Goal: Task Accomplishment & Management: Complete application form

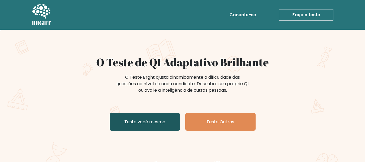
click at [141, 117] on link "Teste você mesmo" at bounding box center [145, 122] width 70 height 18
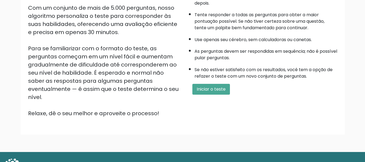
scroll to position [108, 0]
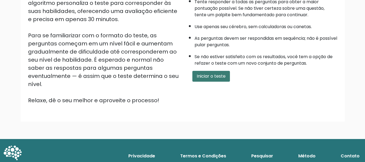
click at [221, 75] on font "Iniciar o teste" at bounding box center [211, 76] width 29 height 6
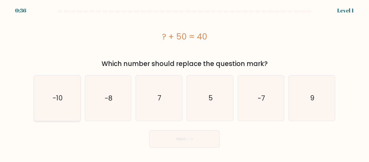
click at [72, 94] on icon "-10" at bounding box center [57, 97] width 45 height 45
click at [185, 82] on input "a. -10" at bounding box center [185, 81] width 0 height 1
radio input "true"
click at [169, 142] on button "Next" at bounding box center [184, 138] width 70 height 17
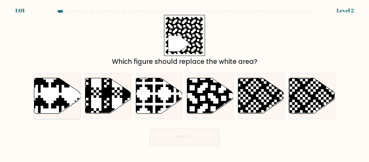
click at [44, 99] on icon at bounding box center [57, 95] width 46 height 35
click at [185, 82] on input "a." at bounding box center [185, 81] width 0 height 1
radio input "true"
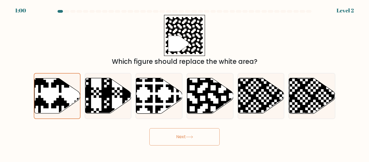
click at [157, 136] on button "Next" at bounding box center [184, 136] width 70 height 17
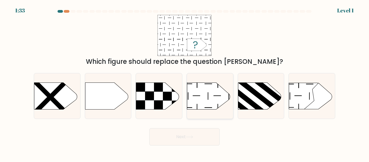
click at [206, 98] on icon at bounding box center [208, 95] width 43 height 27
click at [185, 82] on input "d." at bounding box center [185, 81] width 0 height 1
radio input "true"
click at [186, 136] on button "Next" at bounding box center [184, 136] width 70 height 17
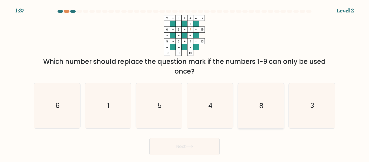
click at [270, 105] on icon "8" at bounding box center [260, 105] width 45 height 45
click at [185, 82] on input "e. 8" at bounding box center [185, 81] width 0 height 1
radio input "true"
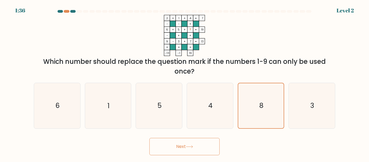
click at [206, 144] on button "Next" at bounding box center [184, 146] width 70 height 17
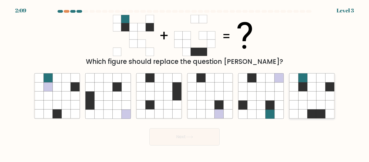
click at [310, 100] on icon at bounding box center [312, 95] width 9 height 9
click at [185, 82] on input "f." at bounding box center [185, 81] width 0 height 1
radio input "true"
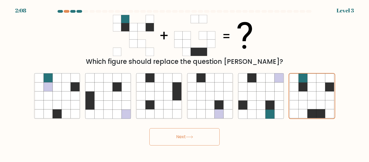
click at [201, 140] on button "Next" at bounding box center [184, 136] width 70 height 17
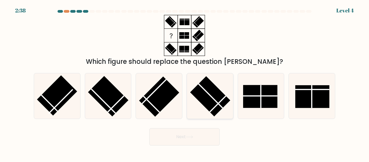
click at [212, 105] on rect at bounding box center [210, 96] width 40 height 40
click at [185, 82] on input "d." at bounding box center [185, 81] width 0 height 1
radio input "true"
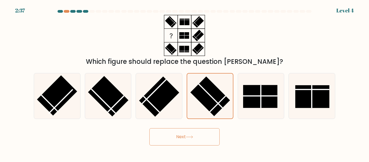
click at [193, 138] on icon at bounding box center [189, 136] width 7 height 3
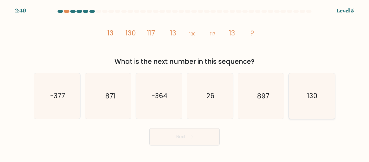
click at [317, 105] on icon "130" at bounding box center [311, 95] width 45 height 45
click at [185, 82] on input "f. 130" at bounding box center [185, 81] width 0 height 1
radio input "true"
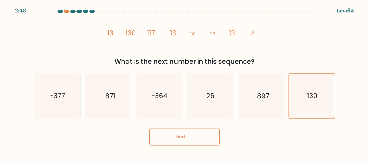
click at [206, 135] on button "Next" at bounding box center [184, 136] width 70 height 17
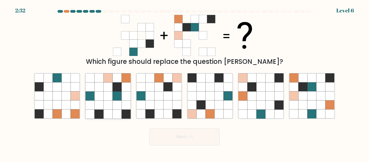
click at [119, 98] on icon at bounding box center [117, 95] width 9 height 9
click at [185, 82] on input "b." at bounding box center [185, 81] width 0 height 1
radio input "true"
click at [188, 137] on icon at bounding box center [189, 136] width 7 height 3
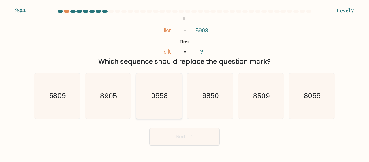
click at [158, 97] on text "0958" at bounding box center [159, 95] width 17 height 9
click at [185, 82] on input "c. 0958" at bounding box center [185, 81] width 0 height 1
radio input "true"
click at [165, 138] on button "Next" at bounding box center [184, 136] width 70 height 17
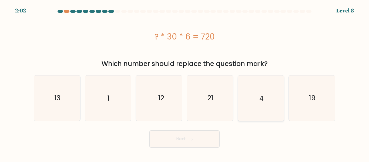
click at [259, 105] on icon "4" at bounding box center [260, 97] width 45 height 45
click at [185, 82] on input "e. 4" at bounding box center [185, 81] width 0 height 1
radio input "true"
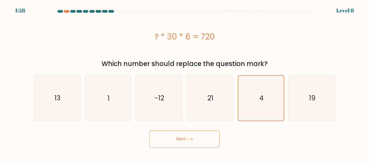
click at [181, 140] on button "Next" at bounding box center [184, 138] width 70 height 17
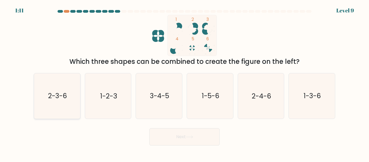
click at [61, 91] on text "2-3-6" at bounding box center [57, 95] width 19 height 9
click at [185, 82] on input "a. 2-3-6" at bounding box center [185, 81] width 0 height 1
radio input "true"
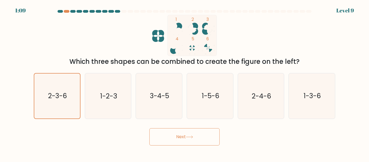
click at [196, 139] on button "Next" at bounding box center [184, 136] width 70 height 17
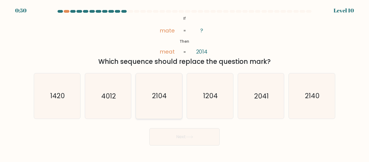
click at [162, 100] on text "2104" at bounding box center [159, 95] width 15 height 9
click at [185, 82] on input "c. 2104" at bounding box center [185, 81] width 0 height 1
radio input "true"
click at [168, 139] on button "Next" at bounding box center [184, 136] width 70 height 17
